Goal: Task Accomplishment & Management: Manage account settings

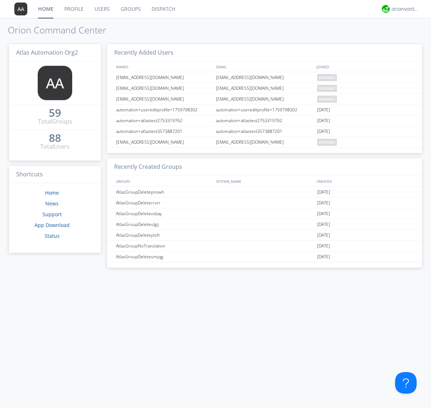
click at [102, 9] on link "Users" at bounding box center [102, 9] width 26 height 18
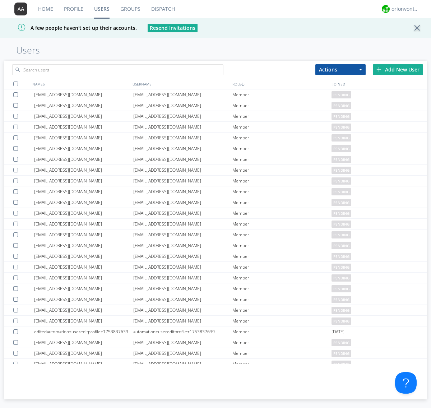
click at [398, 69] on div "Add New User" at bounding box center [398, 69] width 50 height 11
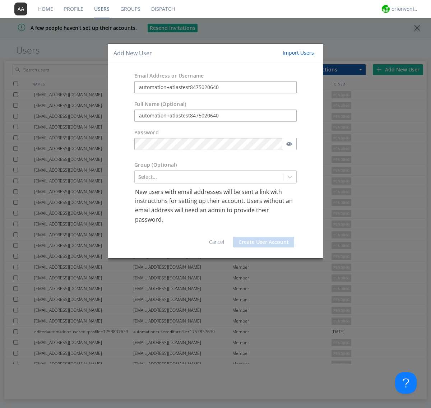
type input "automation+atlastest8475020640"
click at [263, 242] on button "Create User Account" at bounding box center [263, 242] width 61 height 11
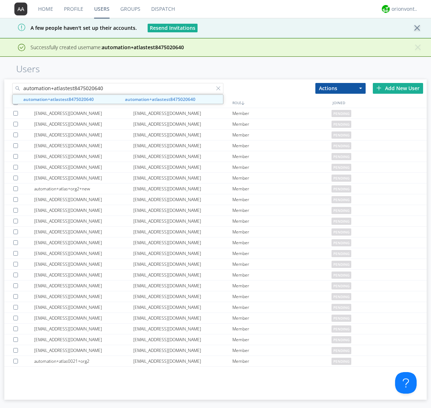
type input "automation+atlastest8475020640"
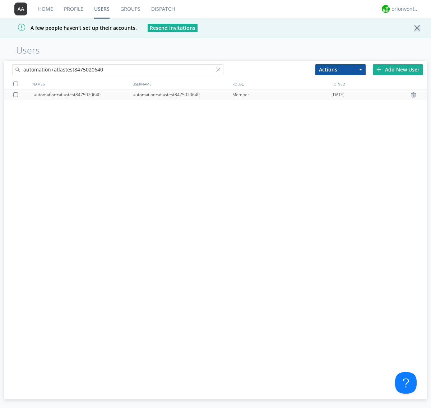
click at [17, 94] on div at bounding box center [16, 94] width 7 height 5
click at [340, 69] on button "Actions" at bounding box center [340, 69] width 50 height 11
click at [0, 0] on link "Edit Settings" at bounding box center [0, 0] width 0 height 0
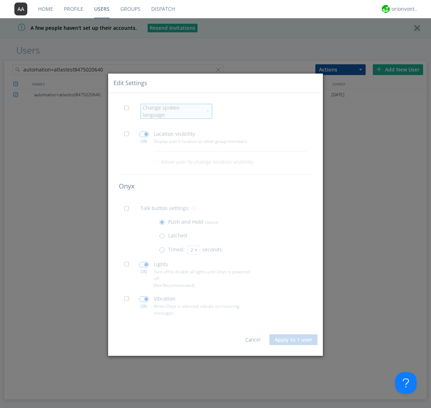
click at [128, 112] on span at bounding box center [128, 110] width 9 height 9
click at [0, 0] on input "checkbox" at bounding box center [0, 0] width 0 height 0
click at [172, 111] on div "Change spoken language" at bounding box center [171, 111] width 59 height 14
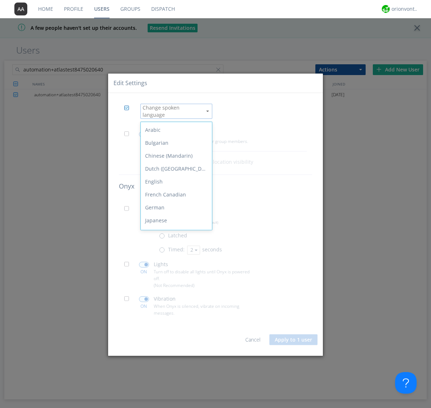
click at [174, 304] on div "Spanish" at bounding box center [176, 310] width 71 height 13
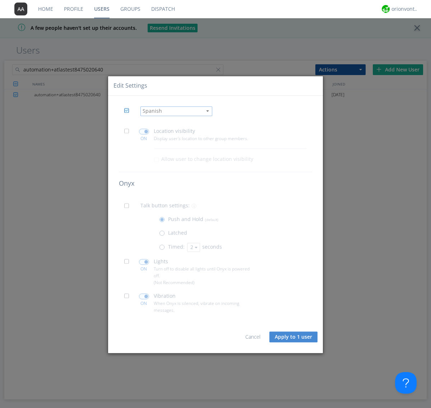
click at [294, 337] on button "Apply to 1 user" at bounding box center [293, 337] width 48 height 11
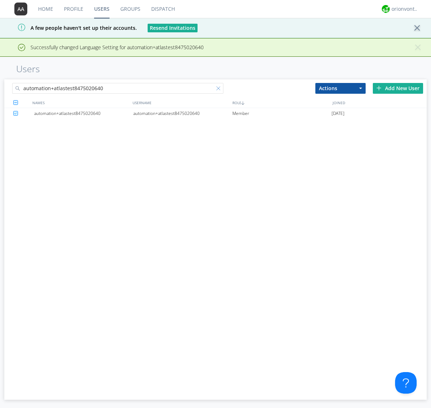
click at [220, 89] on div at bounding box center [219, 89] width 7 height 7
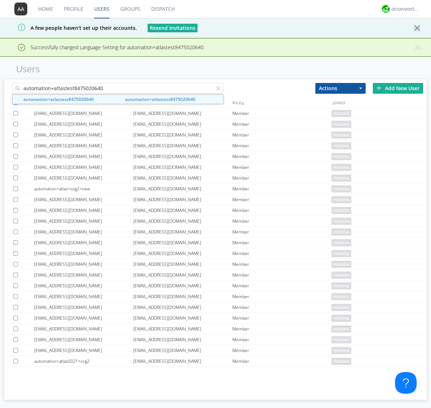
type input "automation+atlastest8475020640"
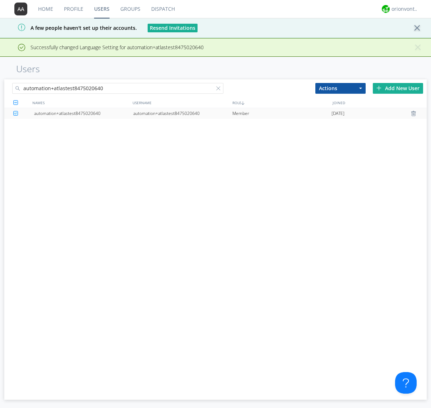
click at [182, 113] on div "automation+atlastest8475020640" at bounding box center [182, 113] width 99 height 11
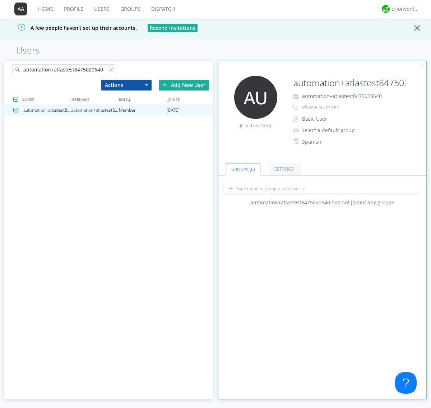
click at [283, 169] on link "Settings" at bounding box center [283, 169] width 31 height 13
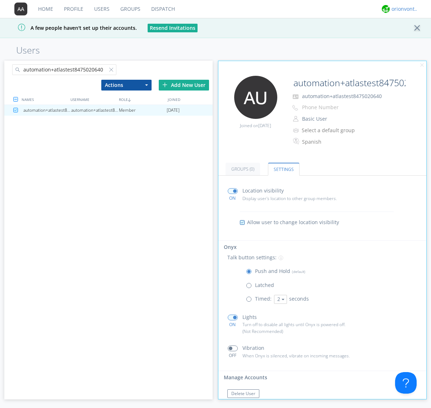
click at [403, 9] on div "orionvontas+atlas+automation+org2" at bounding box center [404, 8] width 27 height 7
